Goal: Transaction & Acquisition: Purchase product/service

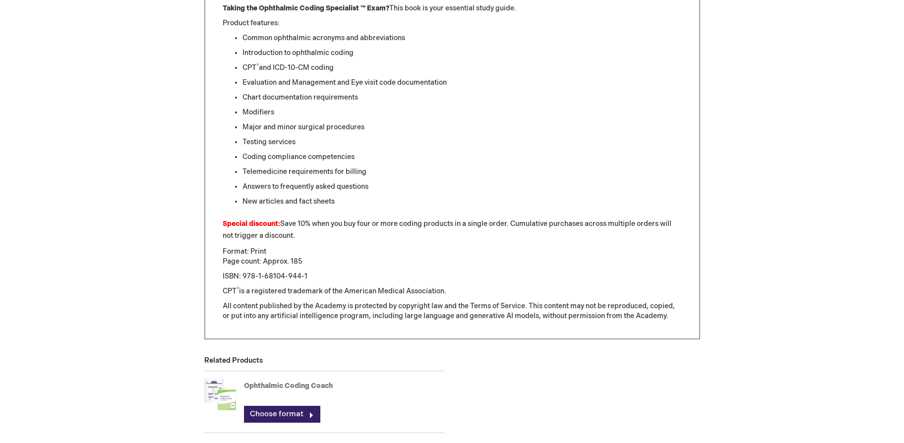
scroll to position [582, 0]
click at [286, 413] on link "Choose format" at bounding box center [282, 413] width 76 height 17
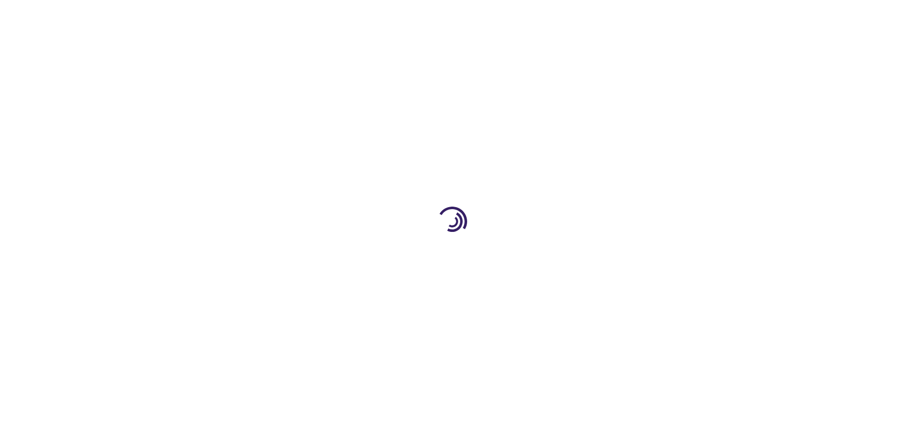
type input "0"
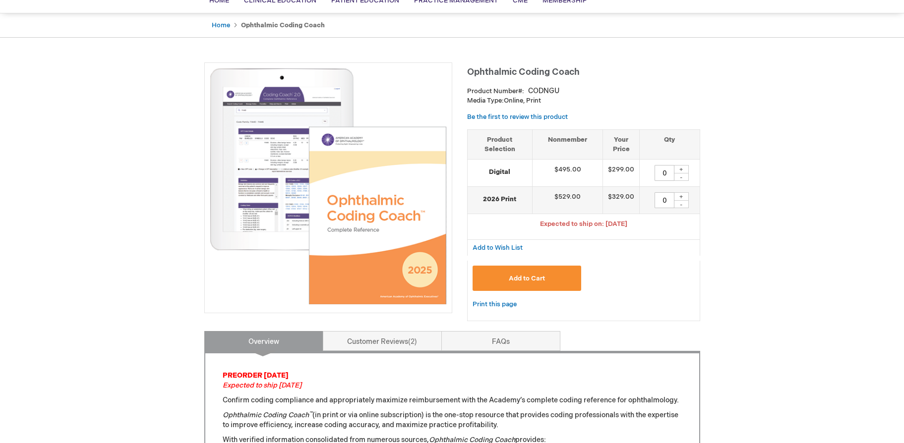
scroll to position [101, 0]
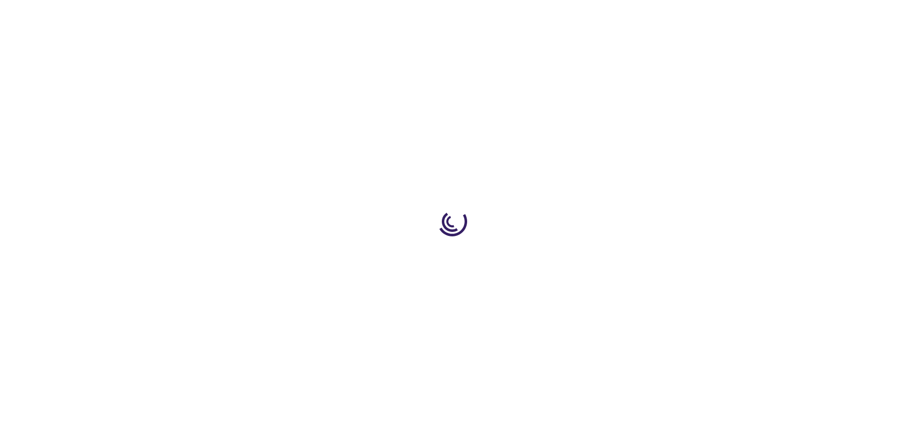
scroll to position [581, 0]
type input "0"
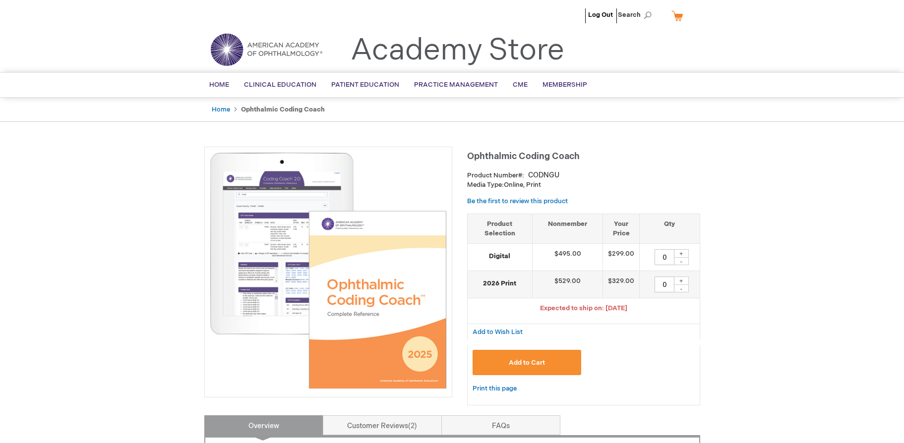
click at [268, 247] on img at bounding box center [328, 270] width 237 height 237
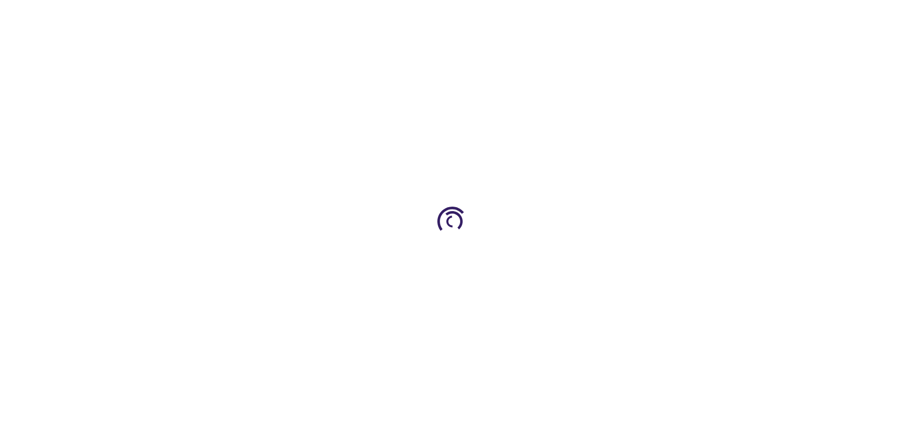
type input "0"
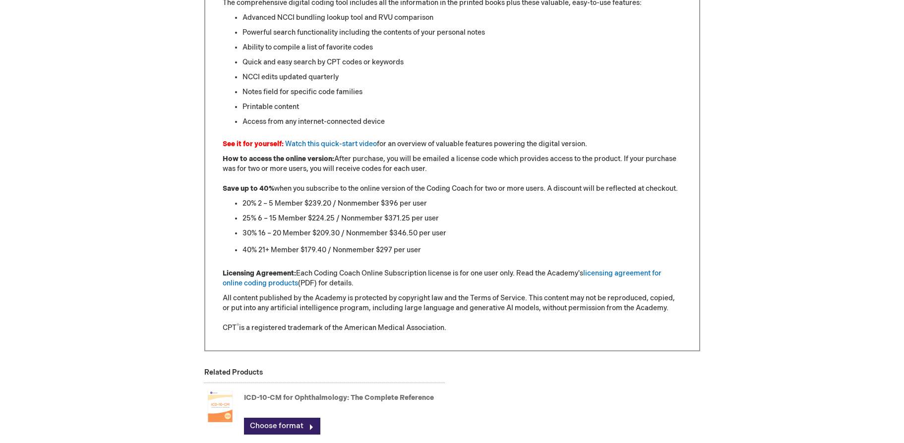
scroll to position [834, 0]
